Goal: Information Seeking & Learning: Learn about a topic

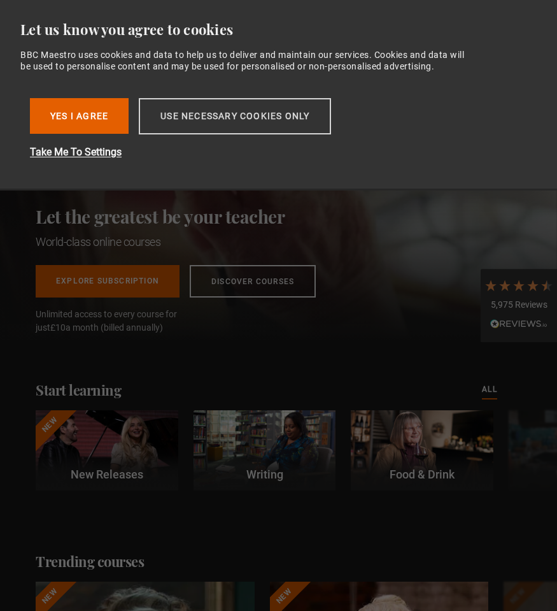
click at [197, 110] on button "Use necessary cookies only" at bounding box center [235, 116] width 192 height 36
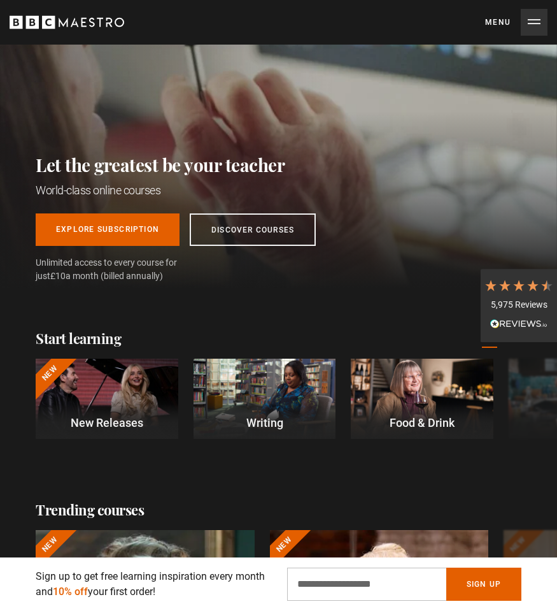
scroll to position [0, 1052]
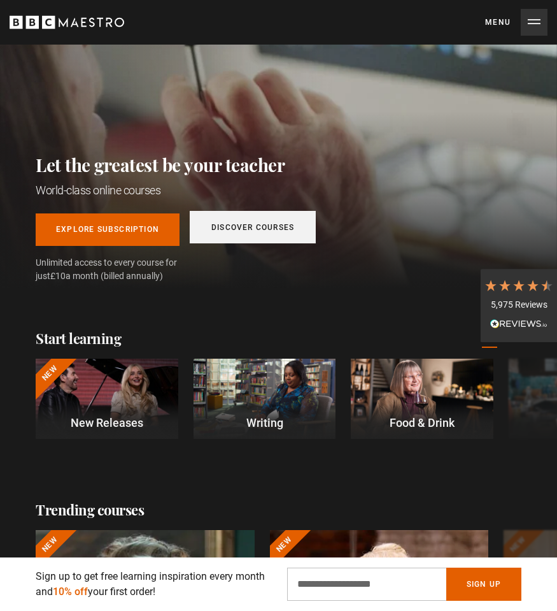
click at [240, 227] on link "Discover Courses" at bounding box center [253, 227] width 126 height 32
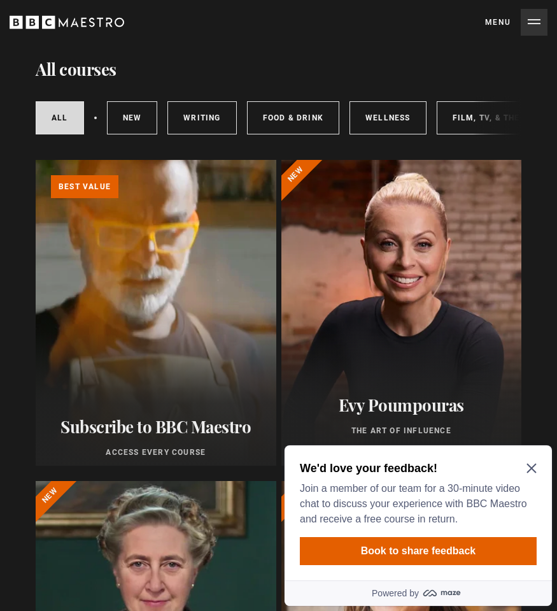
click at [530, 465] on icon "Close Maze Prompt" at bounding box center [532, 468] width 10 height 10
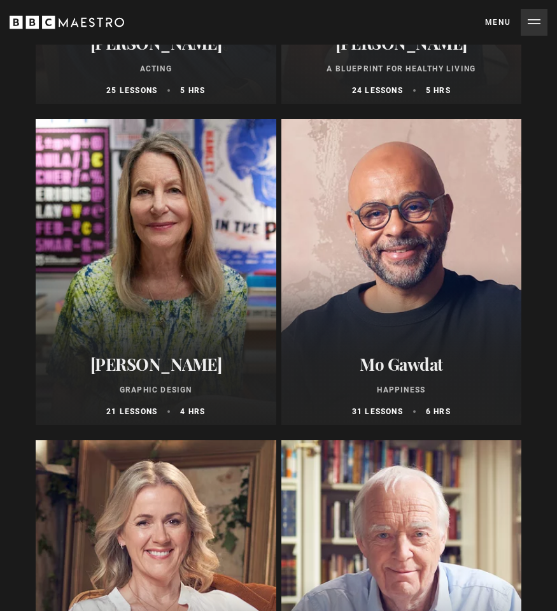
scroll to position [3280, 0]
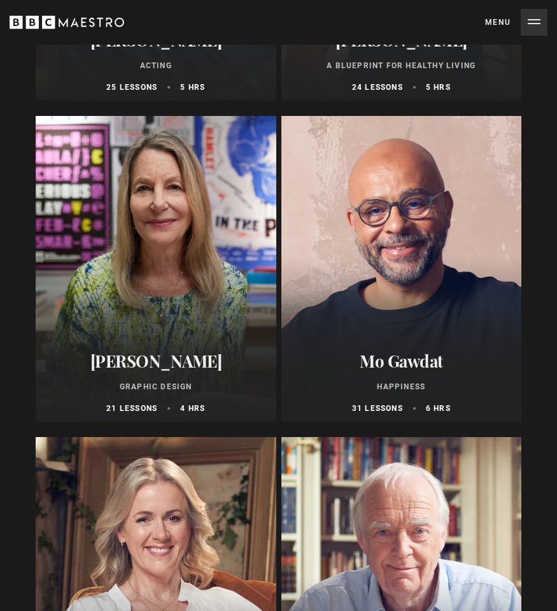
click at [414, 323] on div at bounding box center [401, 269] width 241 height 306
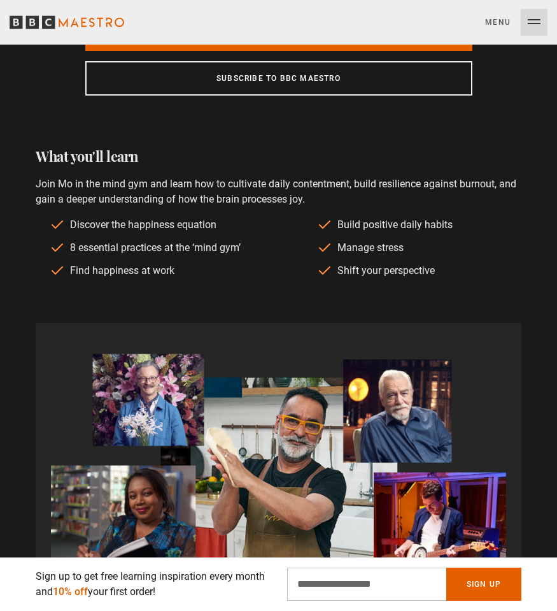
scroll to position [0, 526]
